Goal: Browse casually: Explore the website without a specific task or goal

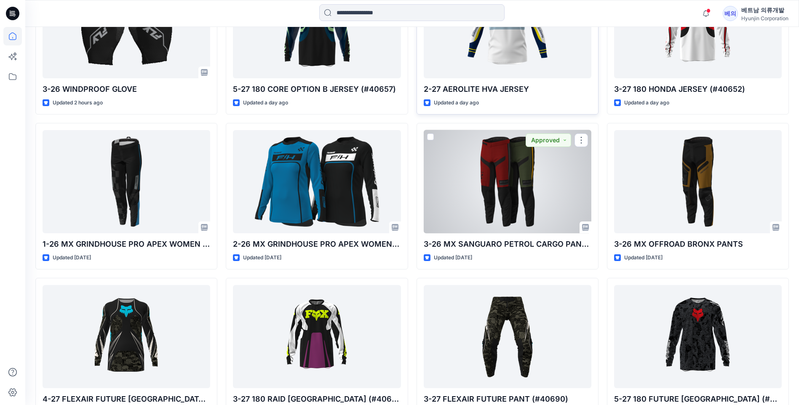
scroll to position [383, 0]
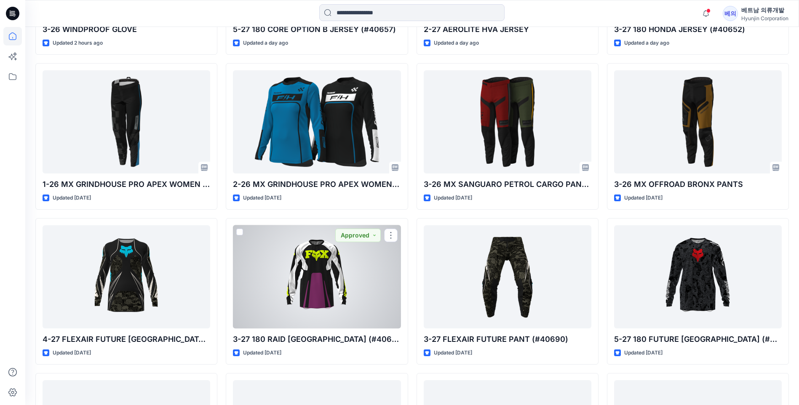
click at [336, 262] on div at bounding box center [317, 276] width 168 height 103
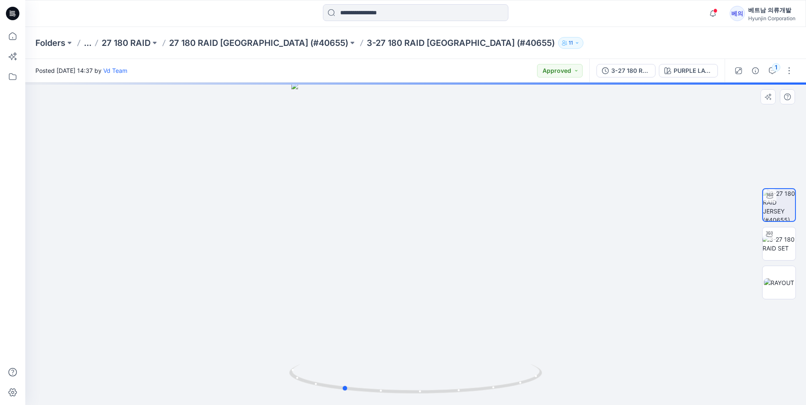
click at [416, 266] on div at bounding box center [415, 244] width 780 height 323
click at [791, 284] on img at bounding box center [778, 282] width 30 height 9
click at [782, 241] on img at bounding box center [778, 244] width 33 height 18
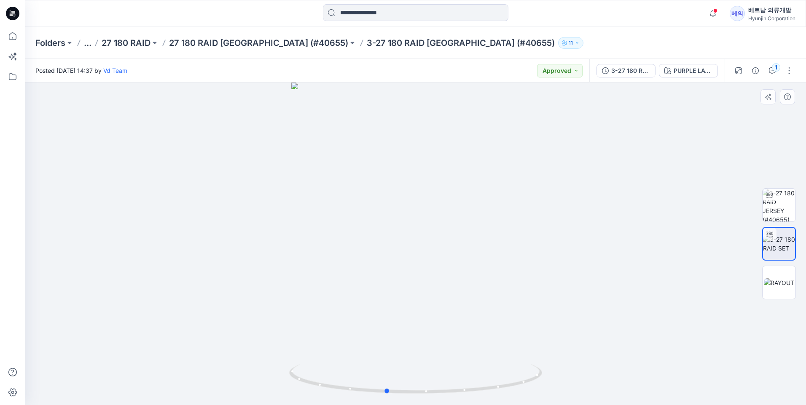
drag, startPoint x: 452, startPoint y: 184, endPoint x: 423, endPoint y: 190, distance: 30.2
click at [423, 190] on div at bounding box center [415, 244] width 780 height 323
drag, startPoint x: 461, startPoint y: 112, endPoint x: 438, endPoint y: 169, distance: 62.0
click at [438, 169] on img at bounding box center [416, 173] width 562 height 465
drag, startPoint x: 478, startPoint y: 156, endPoint x: 419, endPoint y: 179, distance: 63.1
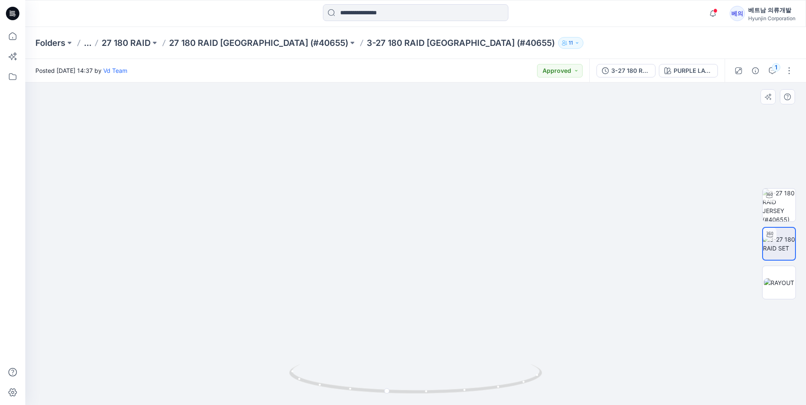
click at [419, 179] on img at bounding box center [416, 228] width 350 height 355
drag, startPoint x: 438, startPoint y: 217, endPoint x: 385, endPoint y: 220, distance: 53.2
click at [385, 220] on img at bounding box center [416, 236] width 350 height 338
drag, startPoint x: 472, startPoint y: 234, endPoint x: 398, endPoint y: 235, distance: 74.6
click at [398, 235] on img at bounding box center [416, 236] width 350 height 337
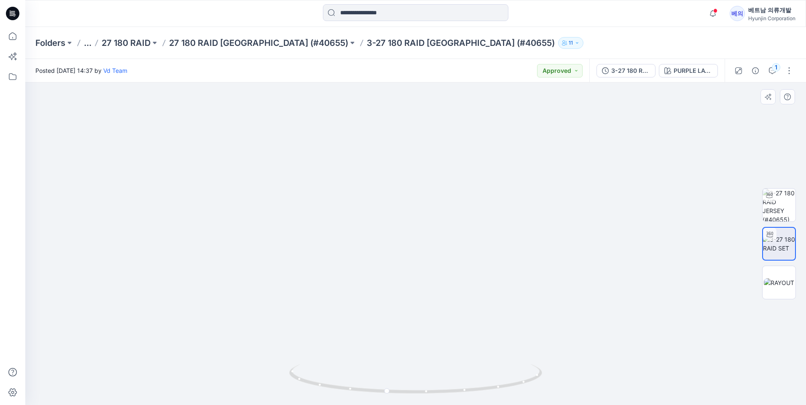
drag, startPoint x: 449, startPoint y: 252, endPoint x: 448, endPoint y: 247, distance: 4.7
click at [419, 250] on img at bounding box center [416, 237] width 350 height 336
click at [783, 202] on img at bounding box center [778, 205] width 33 height 33
drag, startPoint x: 415, startPoint y: 198, endPoint x: 353, endPoint y: 206, distance: 62.5
click at [345, 207] on div at bounding box center [415, 244] width 780 height 323
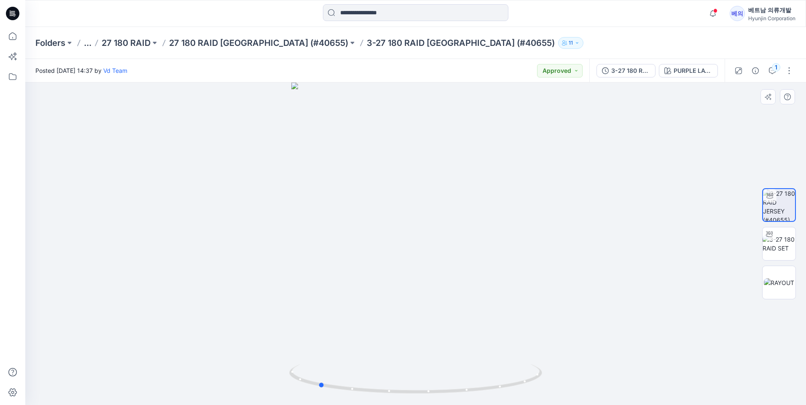
drag, startPoint x: 397, startPoint y: 218, endPoint x: 410, endPoint y: 214, distance: 13.1
click at [410, 214] on div at bounding box center [415, 244] width 780 height 323
drag, startPoint x: 501, startPoint y: 270, endPoint x: 404, endPoint y: 281, distance: 98.0
click at [383, 284] on img at bounding box center [415, 166] width 507 height 477
drag, startPoint x: 466, startPoint y: 269, endPoint x: 383, endPoint y: 257, distance: 84.3
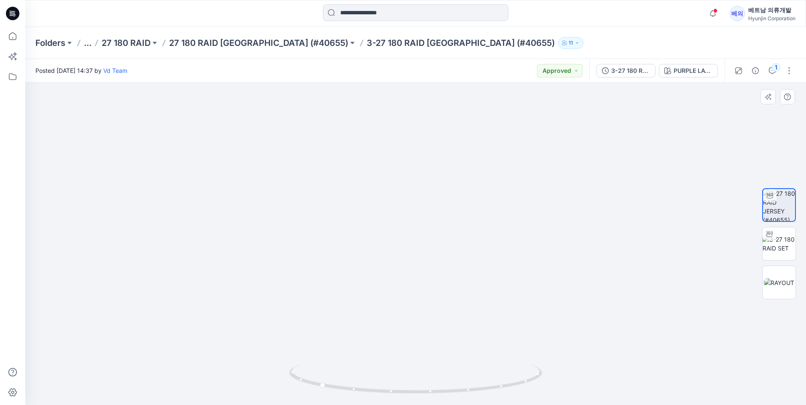
click at [380, 257] on img at bounding box center [415, 167] width 507 height 476
drag, startPoint x: 399, startPoint y: 241, endPoint x: 391, endPoint y: 171, distance: 70.8
click at [391, 171] on img at bounding box center [415, 152] width 507 height 506
drag, startPoint x: 471, startPoint y: 349, endPoint x: 337, endPoint y: 345, distance: 134.0
click at [329, 343] on img at bounding box center [415, 118] width 507 height 574
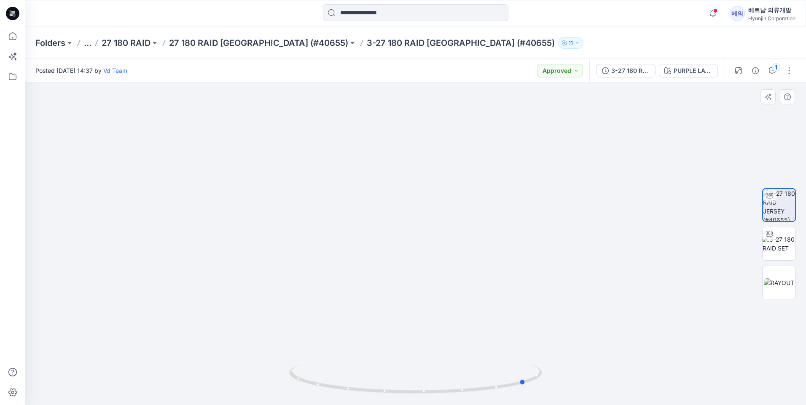
drag, startPoint x: 418, startPoint y: 365, endPoint x: 356, endPoint y: 340, distance: 66.7
click at [356, 340] on div at bounding box center [415, 244] width 780 height 323
drag, startPoint x: 365, startPoint y: 383, endPoint x: 509, endPoint y: 356, distance: 146.5
click at [509, 356] on div at bounding box center [415, 244] width 780 height 323
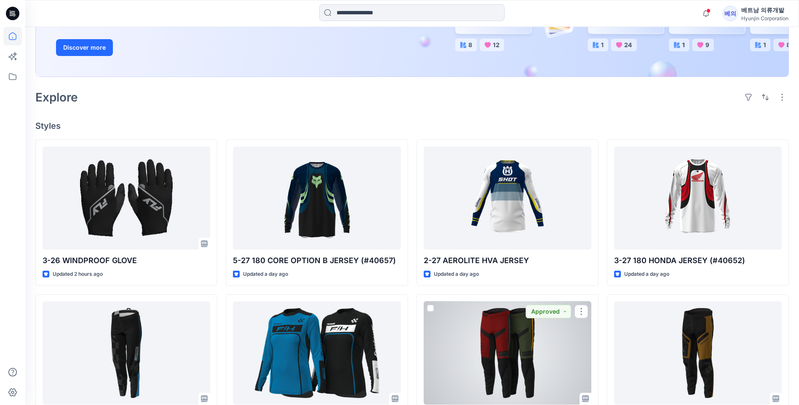
scroll to position [131, 0]
